Goal: Transaction & Acquisition: Purchase product/service

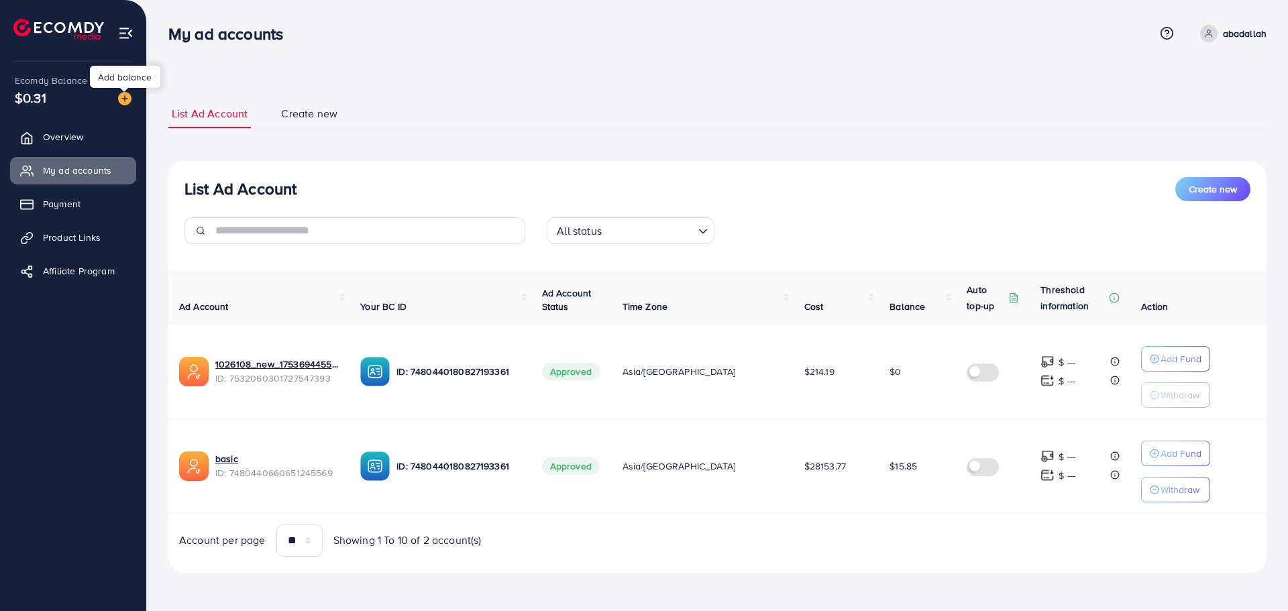
click at [127, 101] on img at bounding box center [124, 98] width 13 height 13
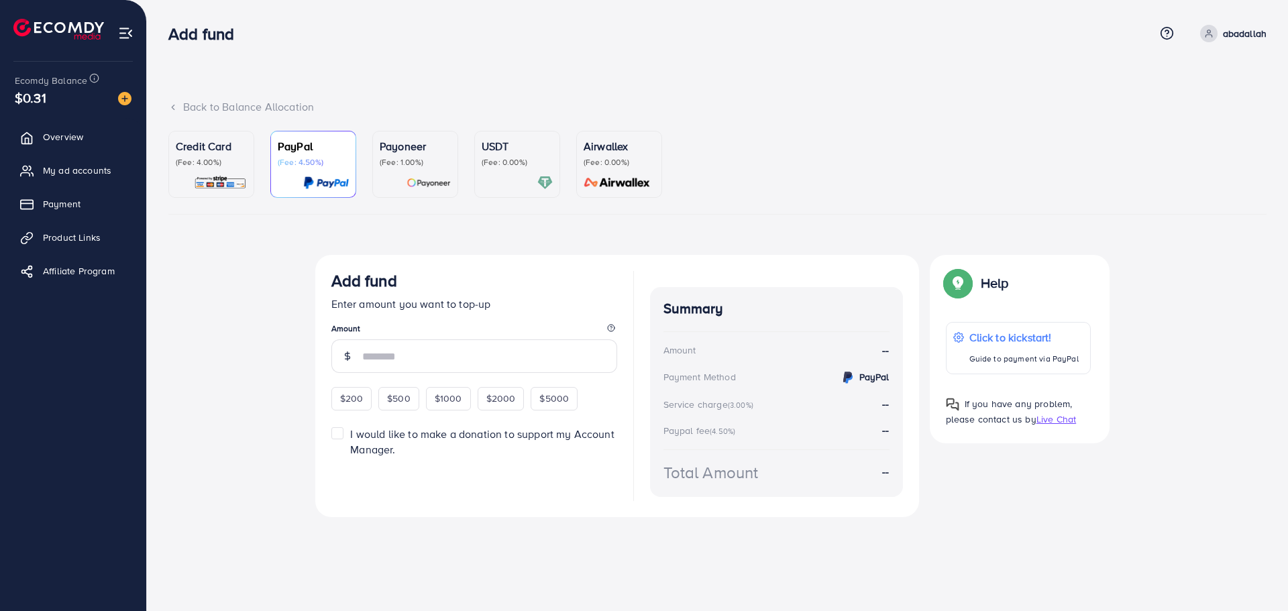
click at [240, 186] on div at bounding box center [211, 182] width 71 height 15
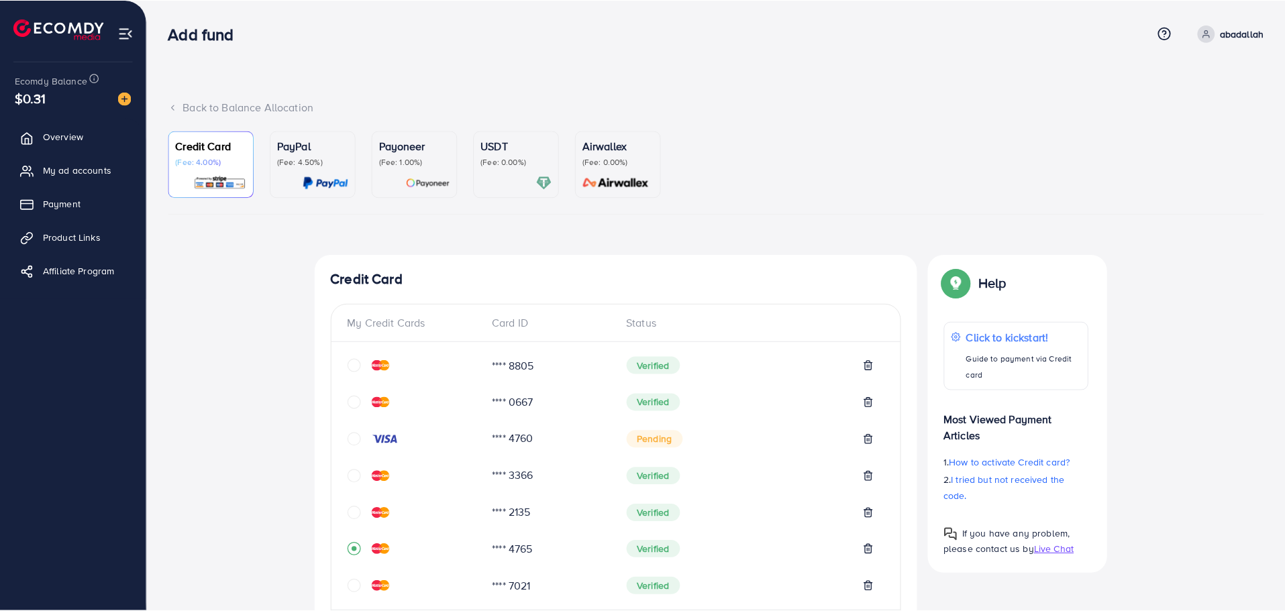
scroll to position [418, 0]
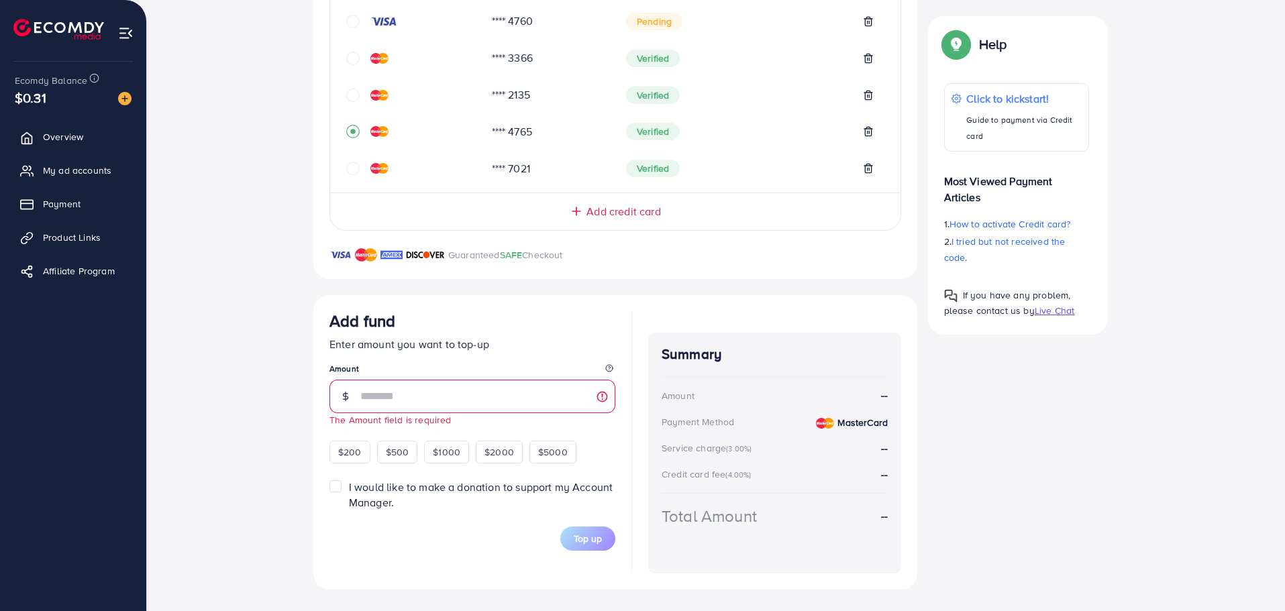
click at [352, 456] on form "Add fund Enter amount you want to top-up Amount The Amount field is required $2…" at bounding box center [472, 431] width 286 height 240
click at [352, 452] on span "$200" at bounding box center [349, 452] width 23 height 13
type input "***"
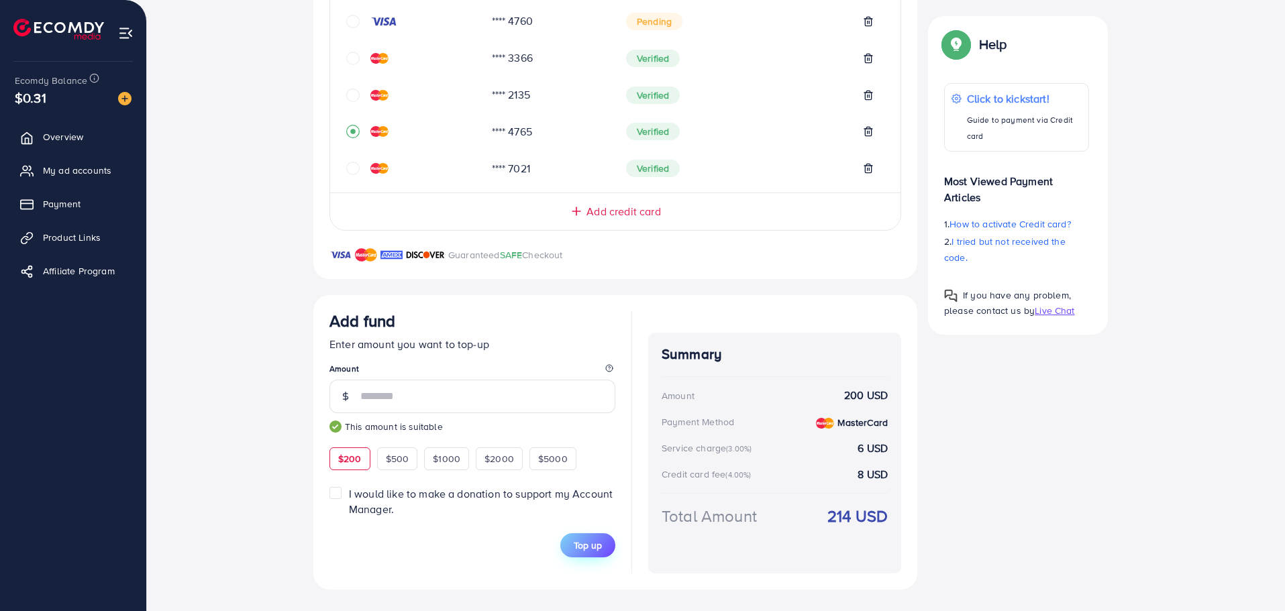
click at [580, 540] on span "Top up" at bounding box center [588, 545] width 28 height 13
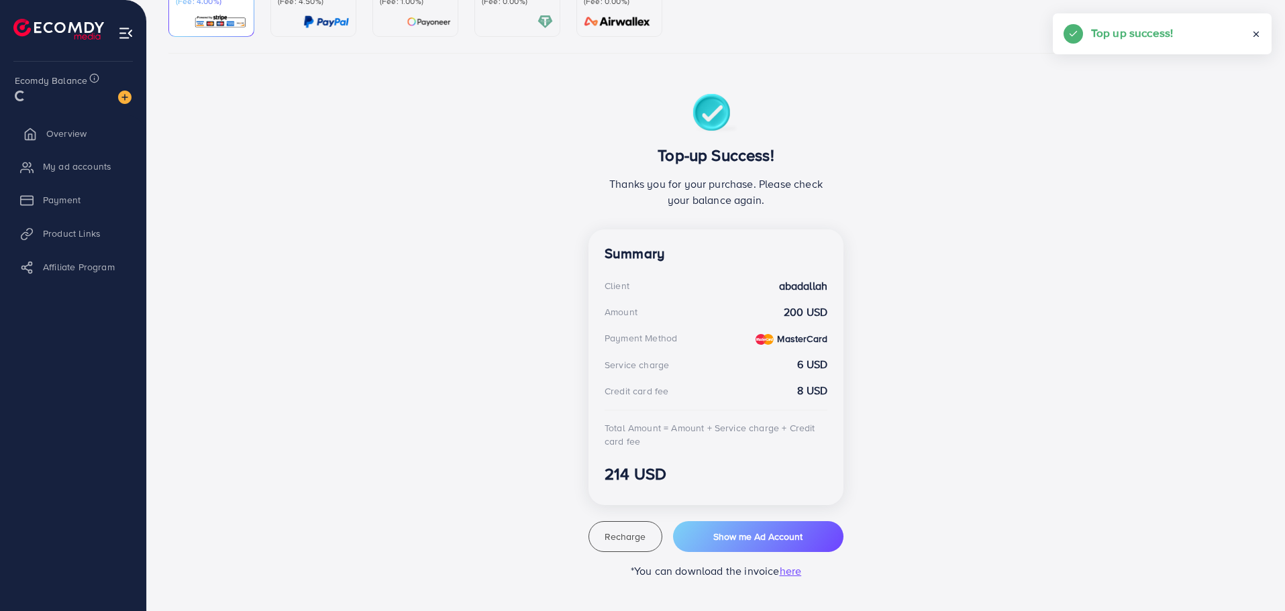
scroll to position [161, 0]
click at [92, 151] on ul "Overview My ad accounts Payment Product Links Affiliate Program" at bounding box center [73, 208] width 146 height 180
click at [95, 172] on span "My ad accounts" at bounding box center [80, 170] width 68 height 13
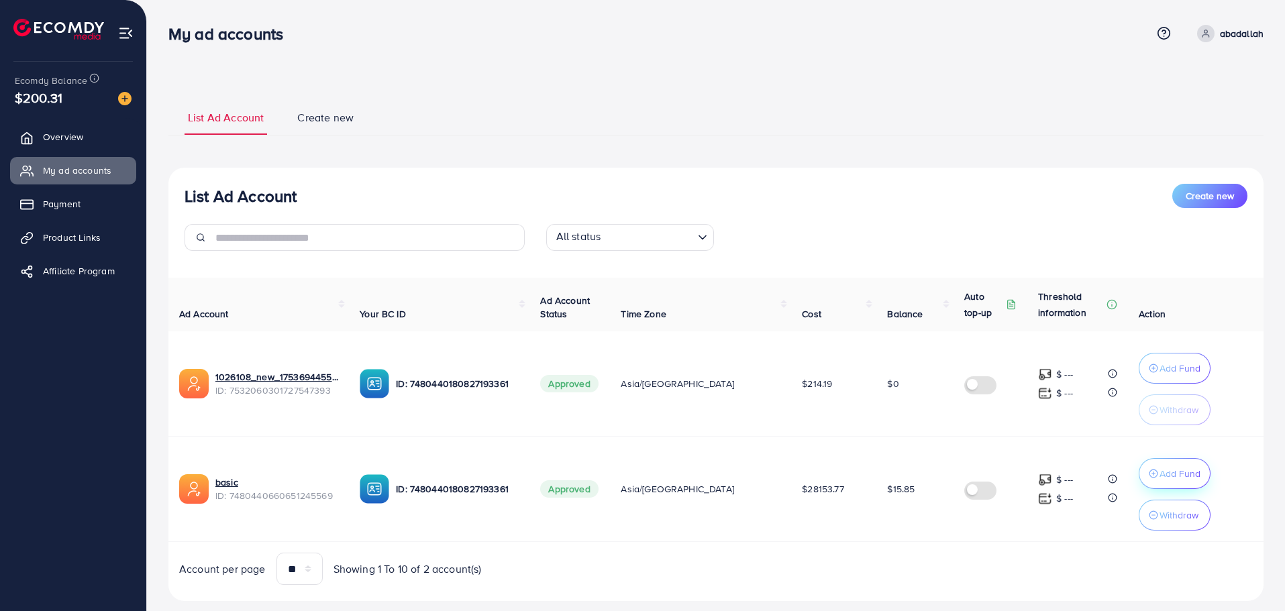
click at [1172, 466] on p "Add Fund" at bounding box center [1179, 474] width 41 height 16
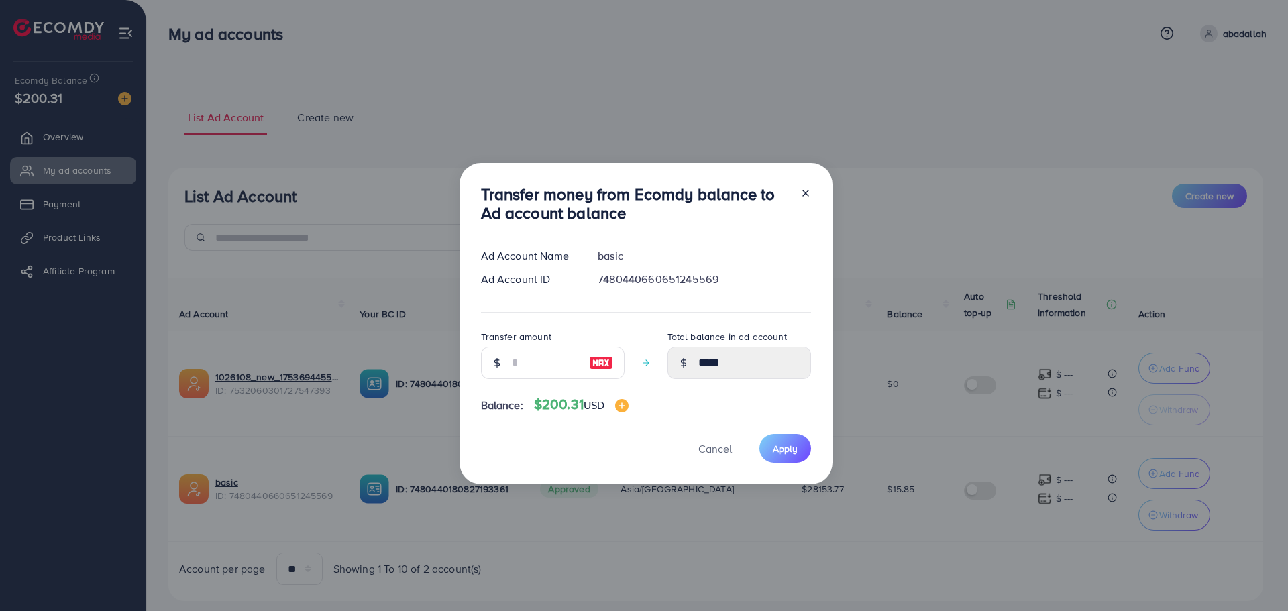
click at [595, 366] on img at bounding box center [601, 363] width 24 height 16
type input "***"
type input "******"
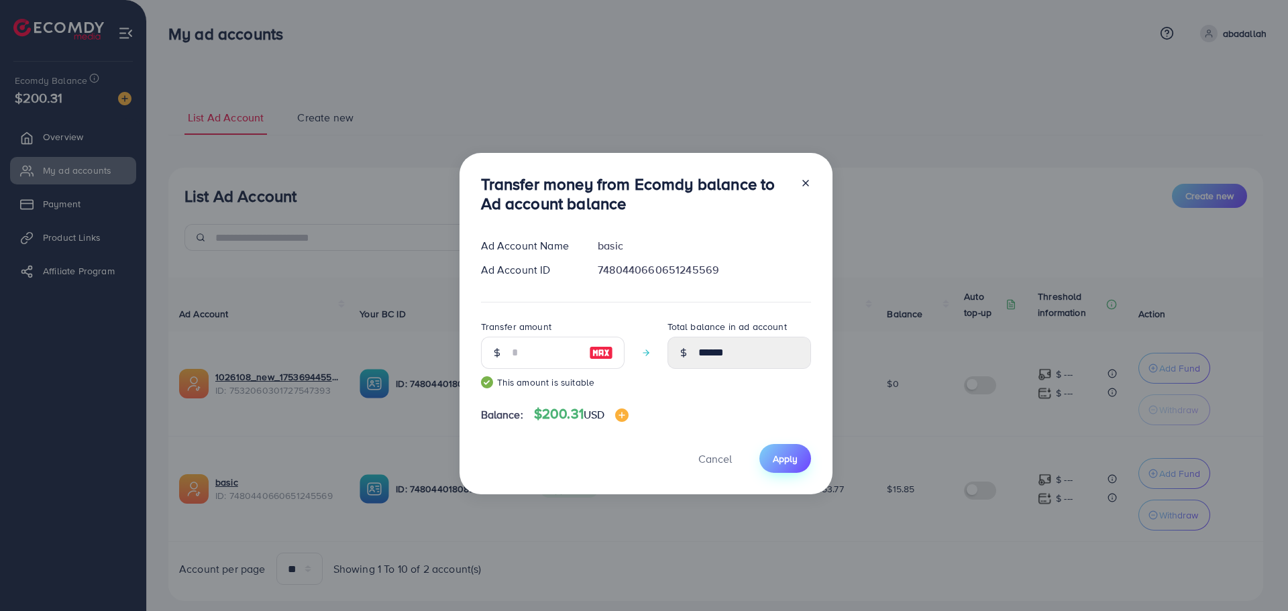
click at [788, 460] on span "Apply" at bounding box center [785, 458] width 25 height 13
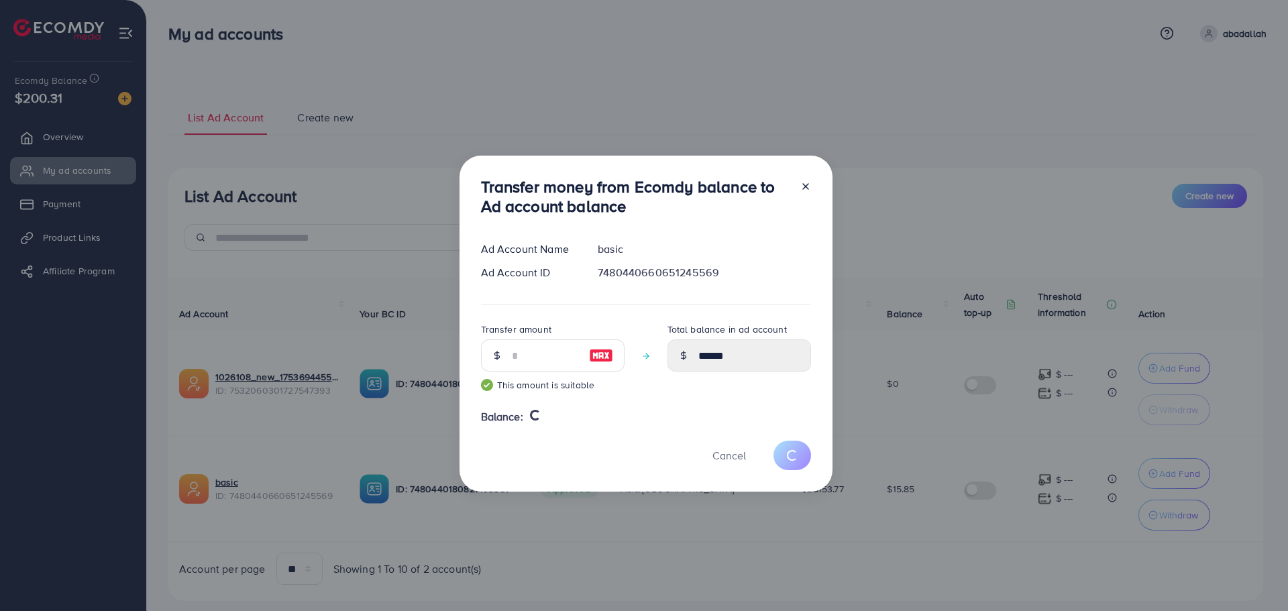
type input "*****"
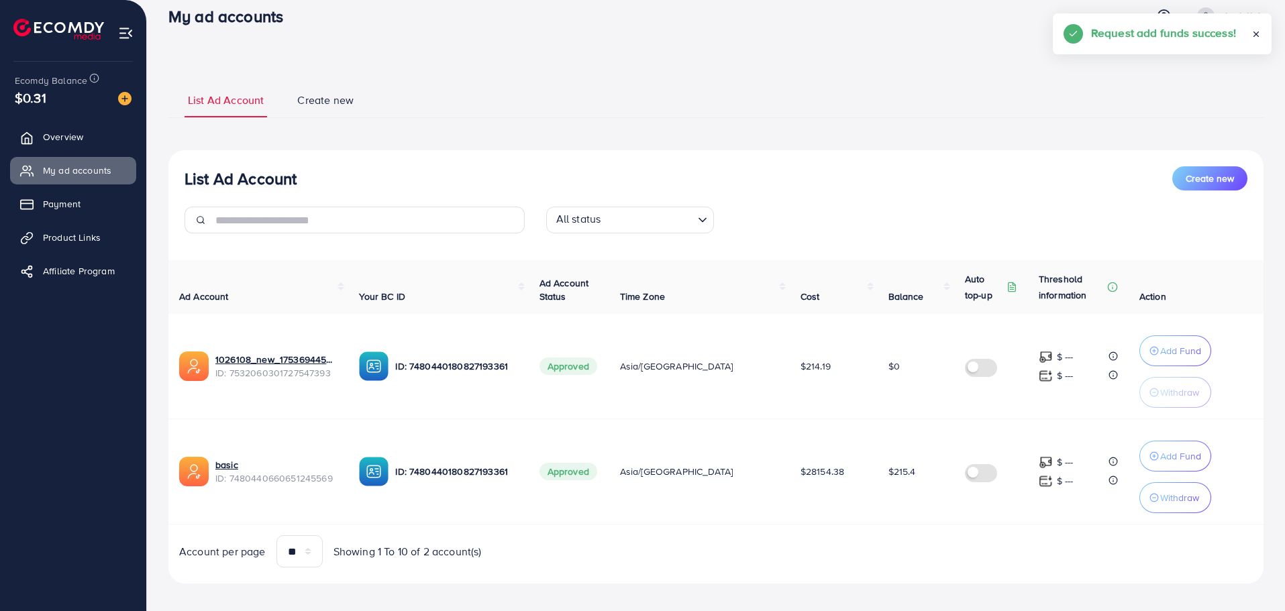
scroll to position [28, 0]
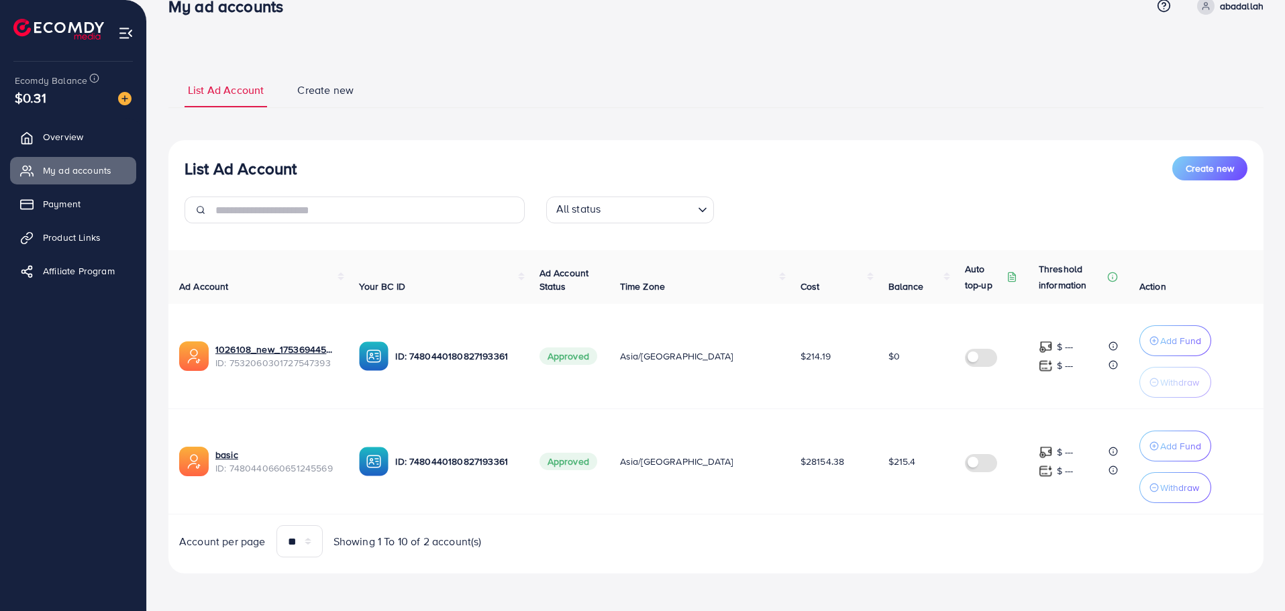
drag, startPoint x: 902, startPoint y: 518, endPoint x: 170, endPoint y: 79, distance: 852.9
click at [171, 79] on div "List Ad Account Create new List Ad Account Create new All status Loading... Ad …" at bounding box center [715, 323] width 1095 height 502
click at [170, 79] on ul "List Ad Account Create new" at bounding box center [715, 90] width 1095 height 36
drag, startPoint x: 147, startPoint y: 11, endPoint x: 1103, endPoint y: 568, distance: 1106.8
click at [1103, 568] on div "My ad accounts Help Center Contact Support Term and policy About Us [PERSON_NAM…" at bounding box center [642, 291] width 1285 height 639
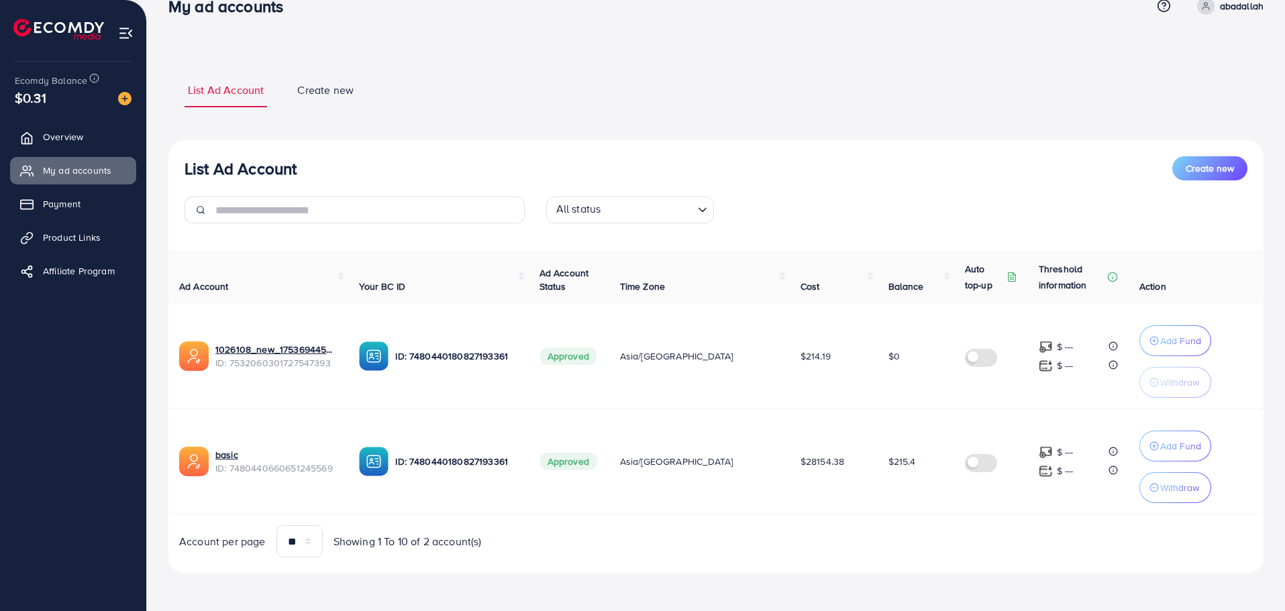
click at [1103, 568] on div "List Ad Account Create new All status Loading... Ad Account Your BC ID Ad Accou…" at bounding box center [715, 356] width 1095 height 433
click at [1008, 150] on div "List Ad Account Create new All status Loading... Ad Account Your BC ID Ad Accou…" at bounding box center [715, 356] width 1095 height 433
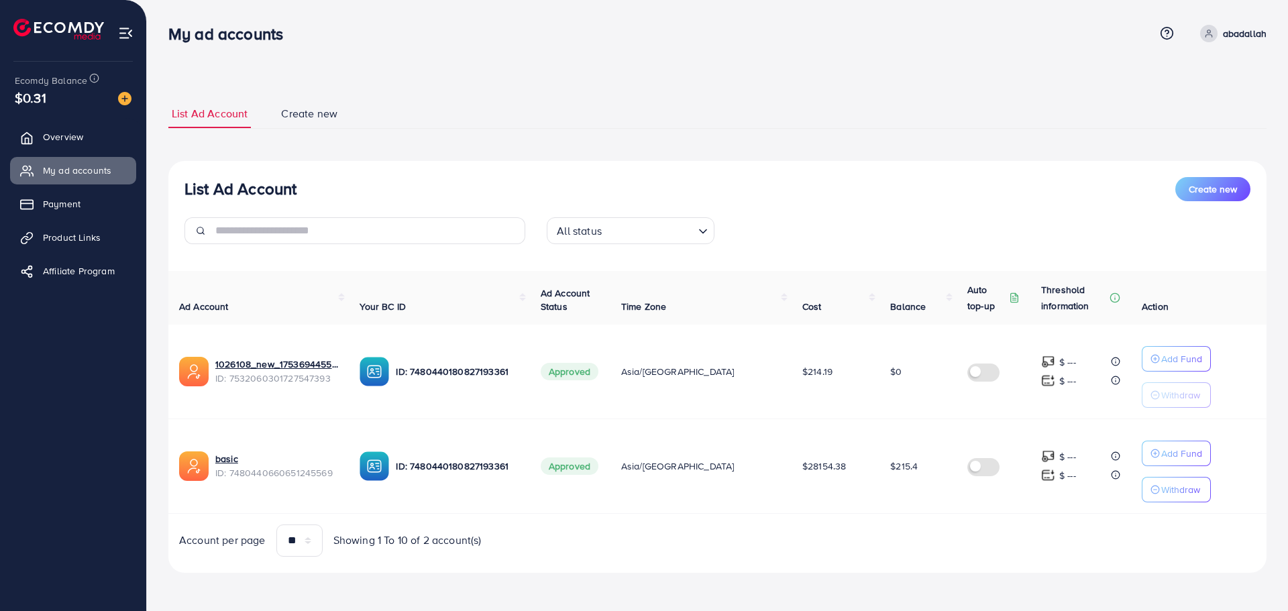
drag, startPoint x: 890, startPoint y: 176, endPoint x: 953, endPoint y: 564, distance: 392.1
click at [953, 564] on div "List Ad Account Create new All status Loading... Ad Account Your BC ID Ad Accou…" at bounding box center [717, 367] width 1098 height 412
drag, startPoint x: 954, startPoint y: 570, endPoint x: 3, endPoint y: 13, distance: 1102.8
click at [3, 13] on div "My ad accounts Help Center Contact Support Term and policy About Us [PERSON_NAM…" at bounding box center [644, 305] width 1288 height 611
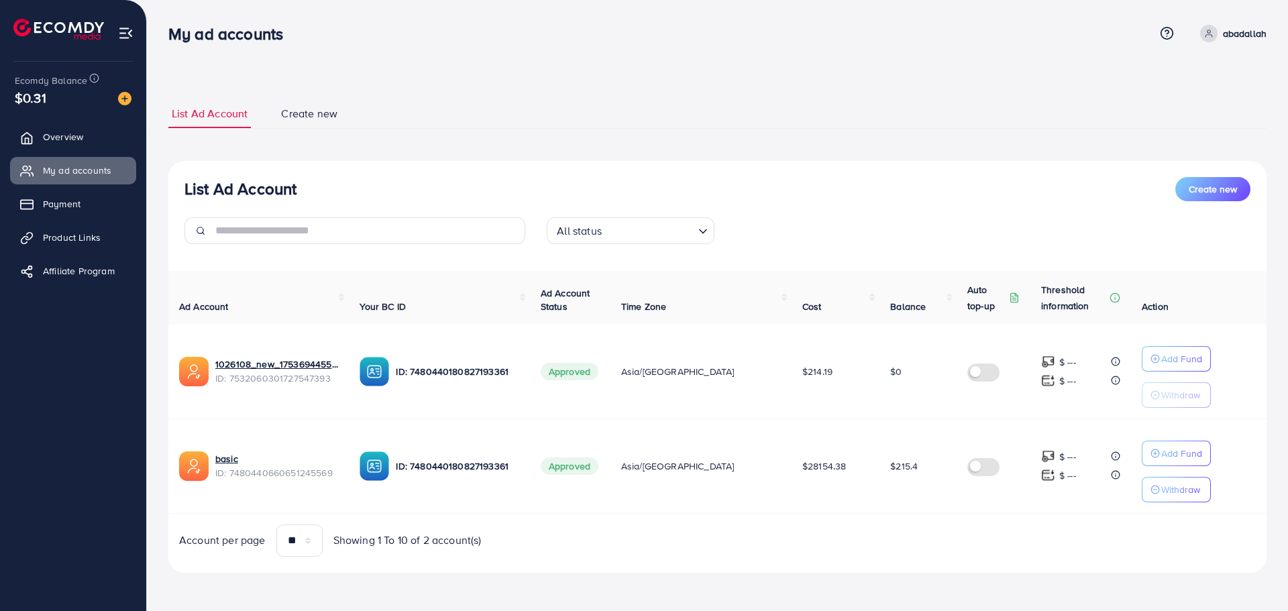
click at [833, 214] on div "List Ad Account Create new All status Loading..." at bounding box center [717, 216] width 1098 height 78
